Goal: Task Accomplishment & Management: Use online tool/utility

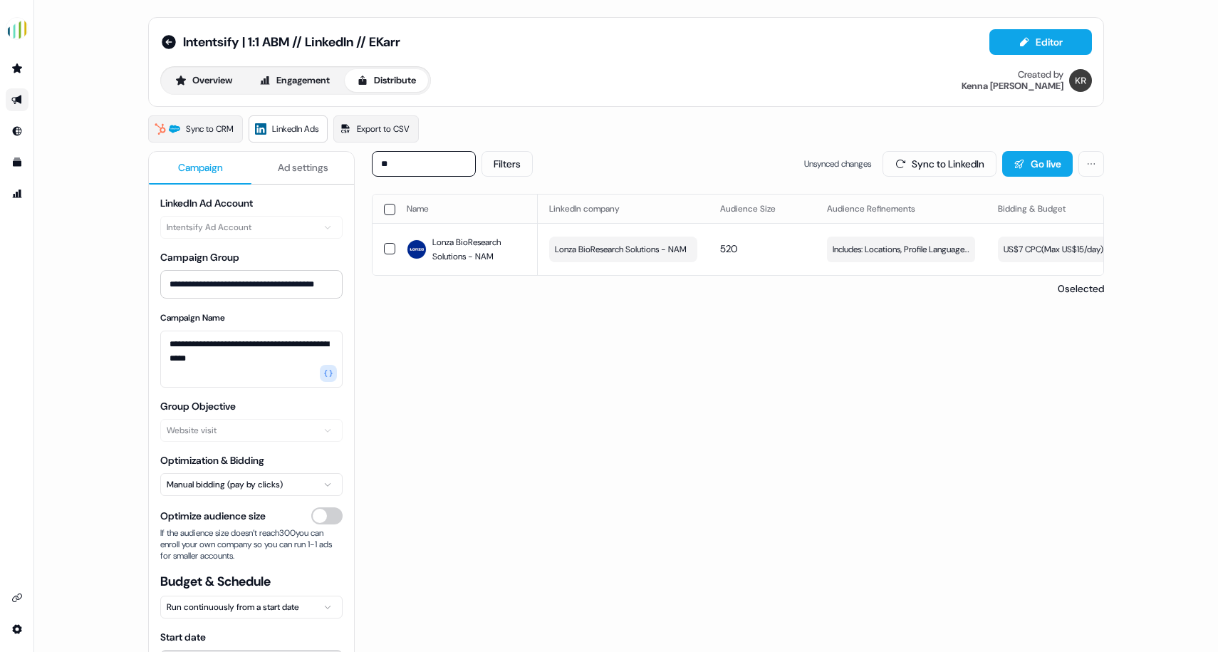
type input "*"
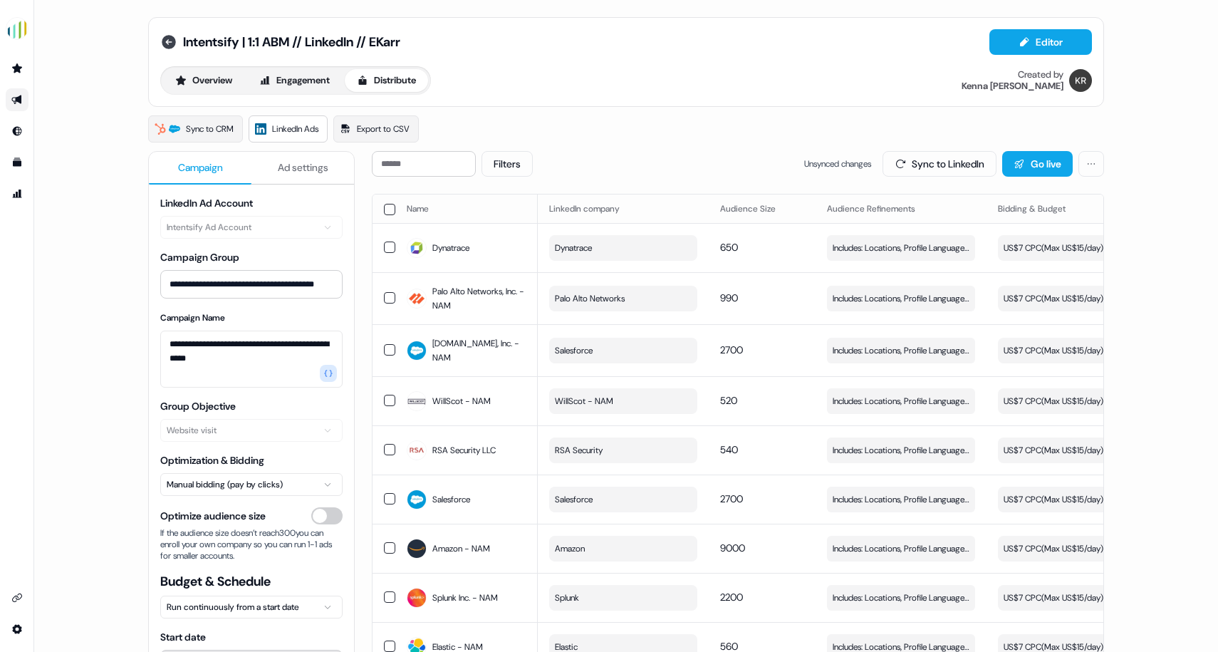
click at [169, 45] on icon at bounding box center [169, 42] width 14 height 14
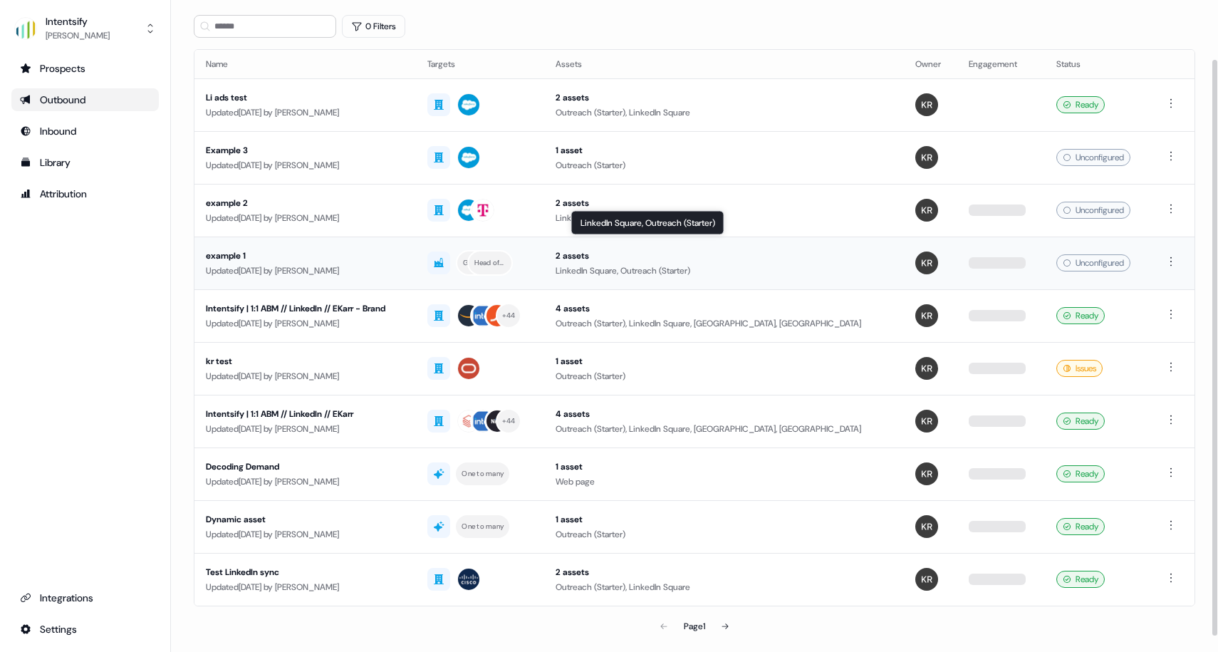
scroll to position [68, 0]
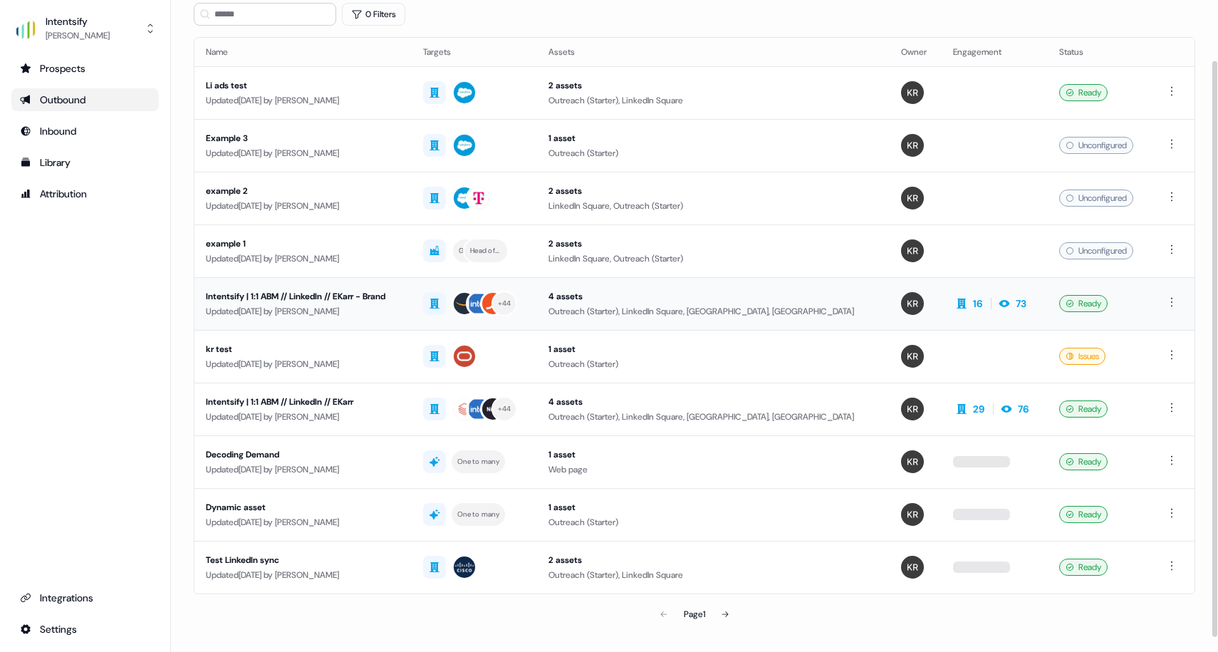
click at [338, 296] on div "Intentsify | 1:1 ABM // LinkedIn // EKarr - Brand" at bounding box center [303, 296] width 194 height 14
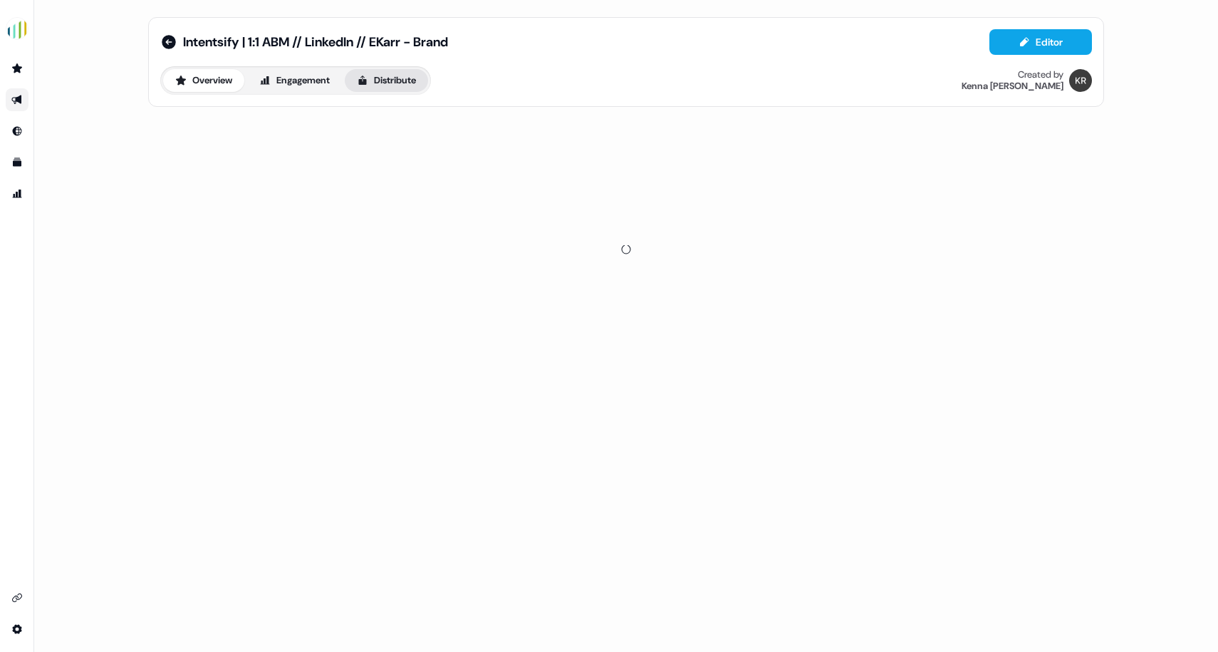
click at [400, 84] on button "Distribute" at bounding box center [386, 80] width 83 height 23
click at [308, 125] on span "LinkedIn Ads" at bounding box center [295, 129] width 46 height 14
